Goal: Use online tool/utility: Use online tool/utility

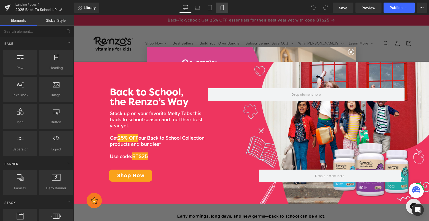
click at [226, 10] on link "Mobile" at bounding box center [222, 8] width 12 height 10
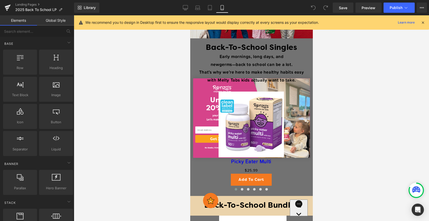
scroll to position [249, 0]
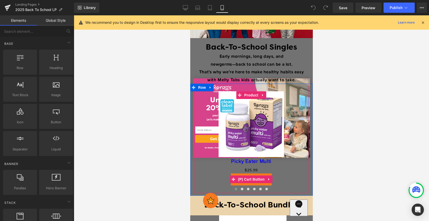
click at [202, 176] on div "Add To Cart" at bounding box center [250, 179] width 109 height 12
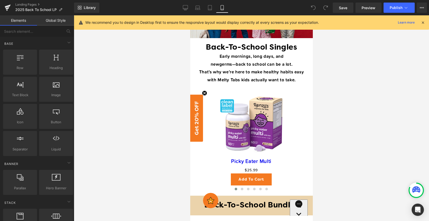
click at [330, 116] on div at bounding box center [251, 117] width 355 height 205
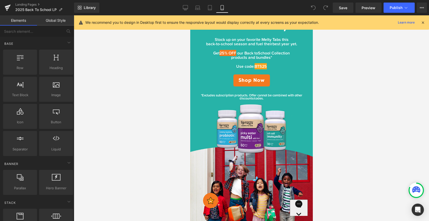
scroll to position [56, 0]
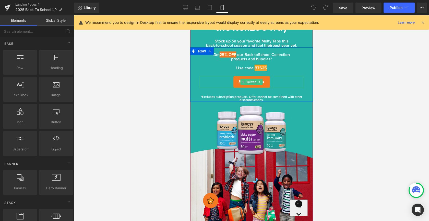
click at [267, 79] on link "Shop Now" at bounding box center [251, 82] width 37 height 12
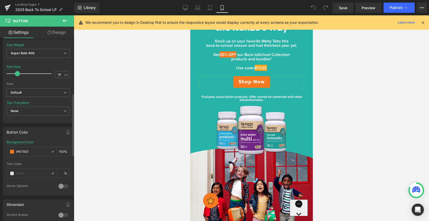
scroll to position [161, 0]
drag, startPoint x: 32, startPoint y: 151, endPoint x: 17, endPoint y: 150, distance: 15.1
click at [17, 150] on input "#f47920" at bounding box center [32, 151] width 33 height 6
click at [263, 66] on span "BTS25" at bounding box center [260, 68] width 12 height 6
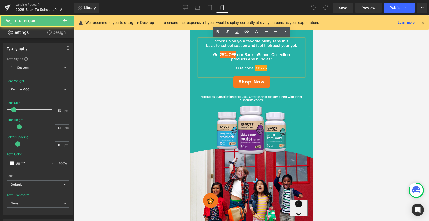
drag, startPoint x: 255, startPoint y: 68, endPoint x: 268, endPoint y: 68, distance: 12.8
click at [267, 68] on span "BTS25" at bounding box center [260, 68] width 12 height 6
drag, startPoint x: 254, startPoint y: 68, endPoint x: 268, endPoint y: 68, distance: 13.5
click at [267, 68] on span "BTS25" at bounding box center [260, 68] width 12 height 6
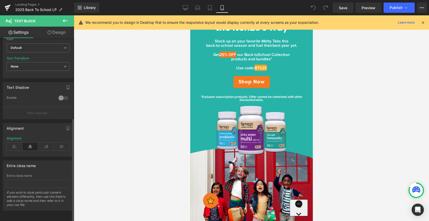
scroll to position [0, 0]
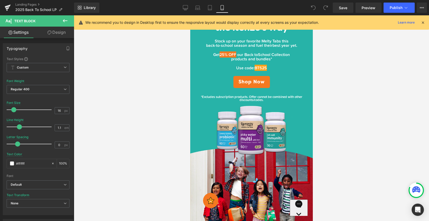
click at [57, 34] on link "Design" at bounding box center [56, 32] width 37 height 11
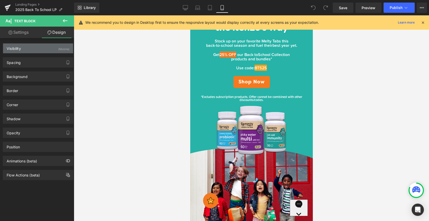
click at [32, 50] on div "Visibility (Mobile)" at bounding box center [38, 48] width 70 height 10
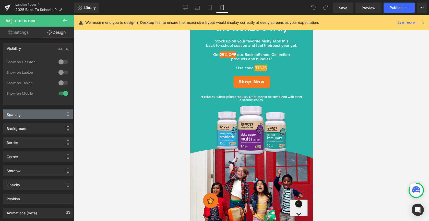
click at [36, 111] on div "Spacing" at bounding box center [38, 114] width 70 height 10
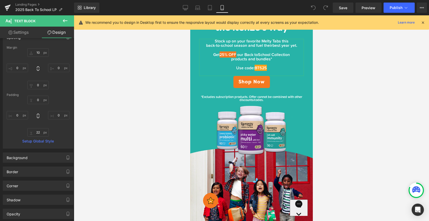
scroll to position [82, 0]
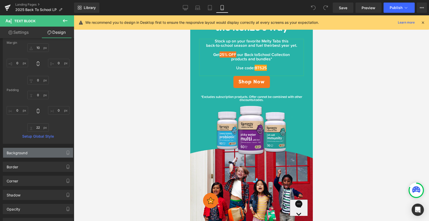
click at [33, 155] on div "Background" at bounding box center [38, 153] width 70 height 10
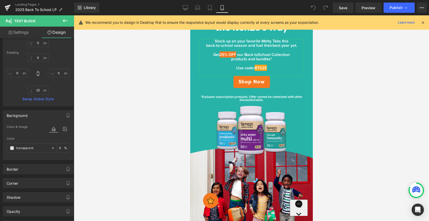
scroll to position [121, 0]
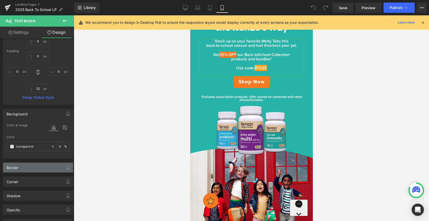
click at [34, 172] on div "Border" at bounding box center [38, 167] width 70 height 10
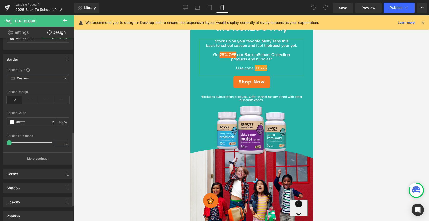
scroll to position [235, 0]
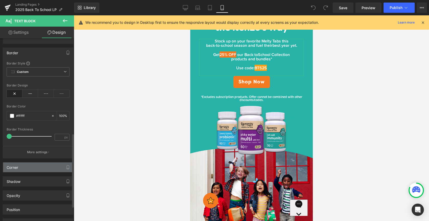
click at [34, 168] on div "Corner" at bounding box center [38, 167] width 70 height 10
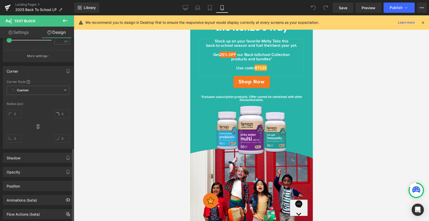
scroll to position [333, 0]
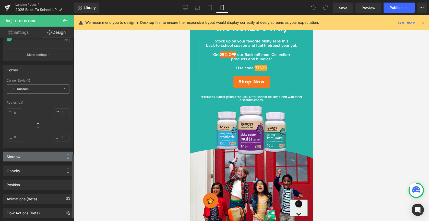
click at [36, 157] on div "Shadow" at bounding box center [38, 156] width 70 height 10
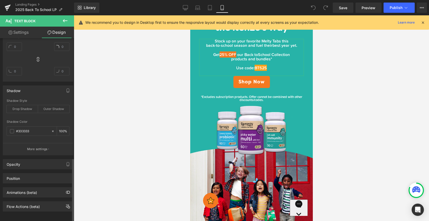
scroll to position [404, 0]
click at [36, 158] on div "Opacity" at bounding box center [38, 163] width 70 height 10
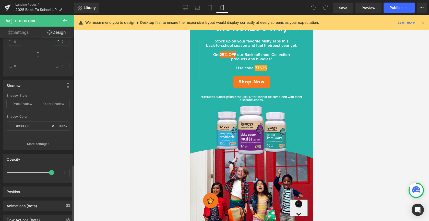
scroll to position [422, 0]
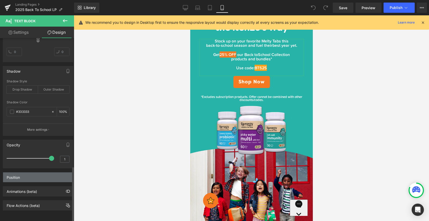
click at [36, 174] on div "Position" at bounding box center [38, 177] width 70 height 10
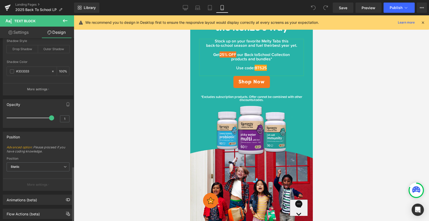
scroll to position [471, 0]
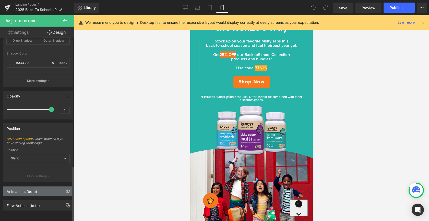
click at [35, 186] on div "Animations (beta)" at bounding box center [22, 189] width 30 height 7
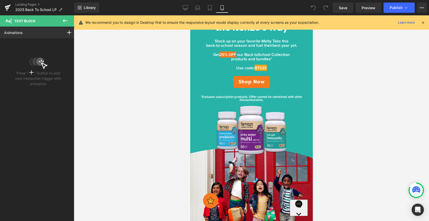
click at [69, 20] on button at bounding box center [65, 20] width 18 height 11
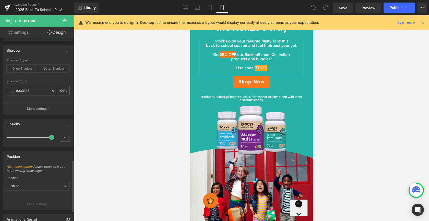
scroll to position [432, 0]
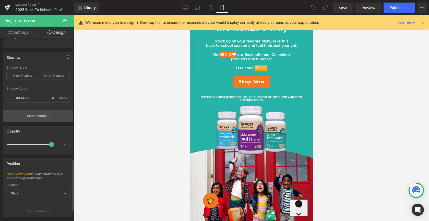
click at [34, 114] on p "More settings" at bounding box center [37, 115] width 20 height 5
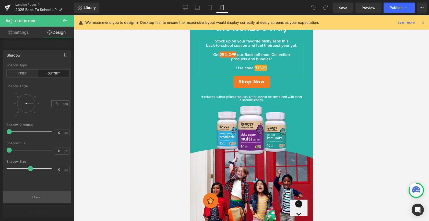
click at [40, 195] on p "Back" at bounding box center [37, 197] width 7 height 4
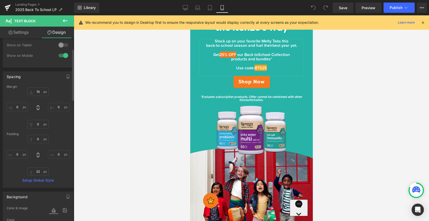
scroll to position [0, 0]
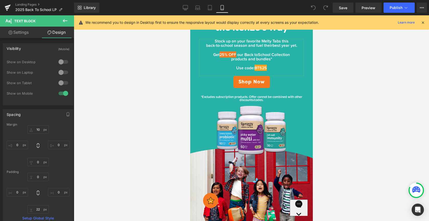
click at [23, 29] on link "Settings" at bounding box center [18, 32] width 37 height 11
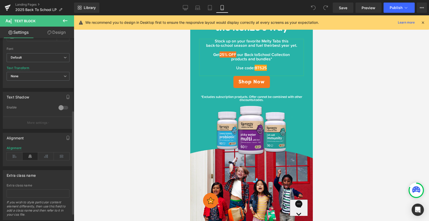
scroll to position [141, 0]
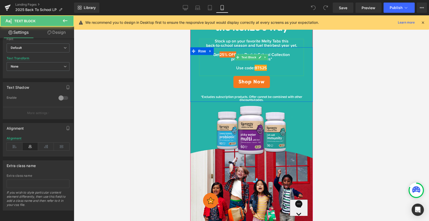
click at [264, 68] on span "BTS25" at bounding box center [260, 68] width 12 height 6
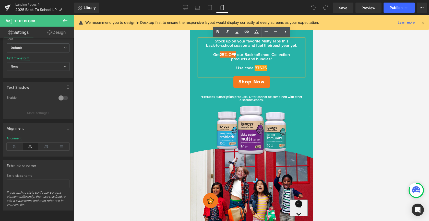
drag, startPoint x: 254, startPoint y: 67, endPoint x: 267, endPoint y: 67, distance: 12.8
click at [267, 67] on span "BTS25" at bounding box center [260, 68] width 12 height 6
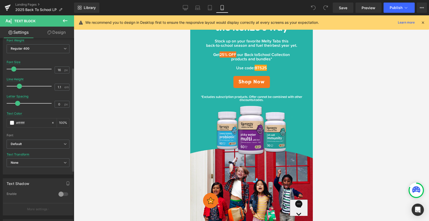
scroll to position [0, 0]
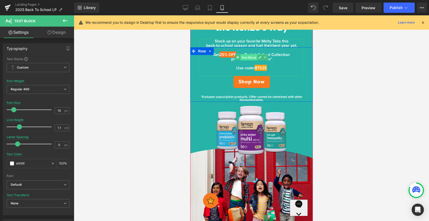
click at [251, 58] on span "Text Block" at bounding box center [248, 57] width 17 height 6
drag, startPoint x: 268, startPoint y: 69, endPoint x: 253, endPoint y: 67, distance: 14.7
click at [253, 67] on p "Use code: BTS25" at bounding box center [251, 68] width 105 height 5
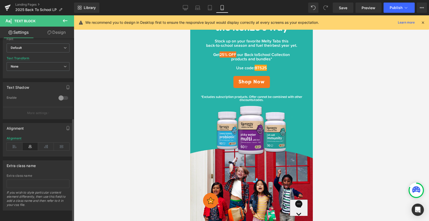
scroll to position [141, 0]
